Goal: Check status: Check status

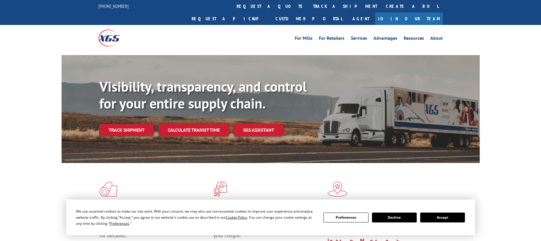
click at [125, 129] on div "Visibility, transparency, and control for your entire supply chain. Track shipm…" at bounding box center [289, 118] width 380 height 81
click at [130, 124] on link "Track shipment" at bounding box center [126, 130] width 55 height 12
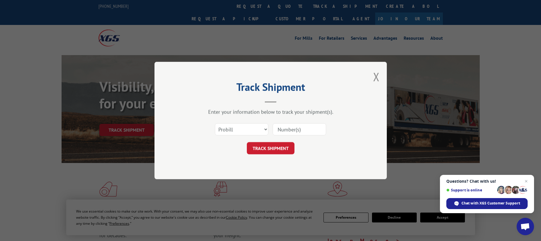
drag, startPoint x: 302, startPoint y: 138, endPoint x: 294, endPoint y: 131, distance: 10.5
paste input "16945296"
type input "16945296"
click at [275, 147] on button "TRACK SHIPMENT" at bounding box center [271, 148] width 48 height 12
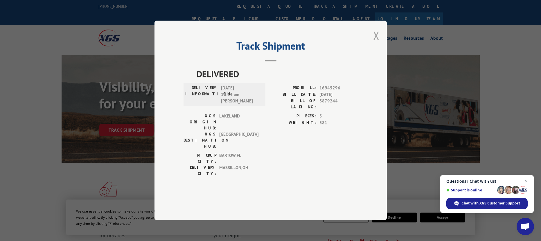
click at [377, 43] on button "Close modal" at bounding box center [376, 35] width 6 height 15
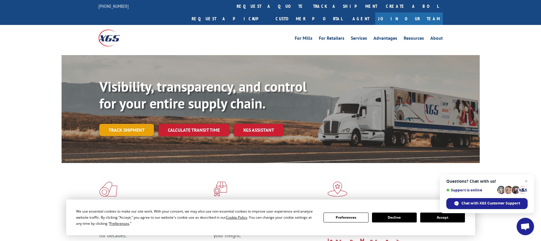
click at [134, 124] on link "Track shipment" at bounding box center [126, 130] width 55 height 12
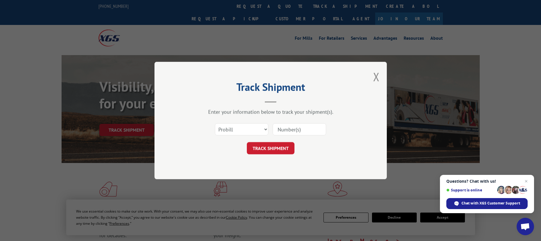
paste input "16945296"
type input "16945296"
click at [278, 146] on button "TRACK SHIPMENT" at bounding box center [271, 148] width 48 height 12
